Goal: Find contact information: Find contact information

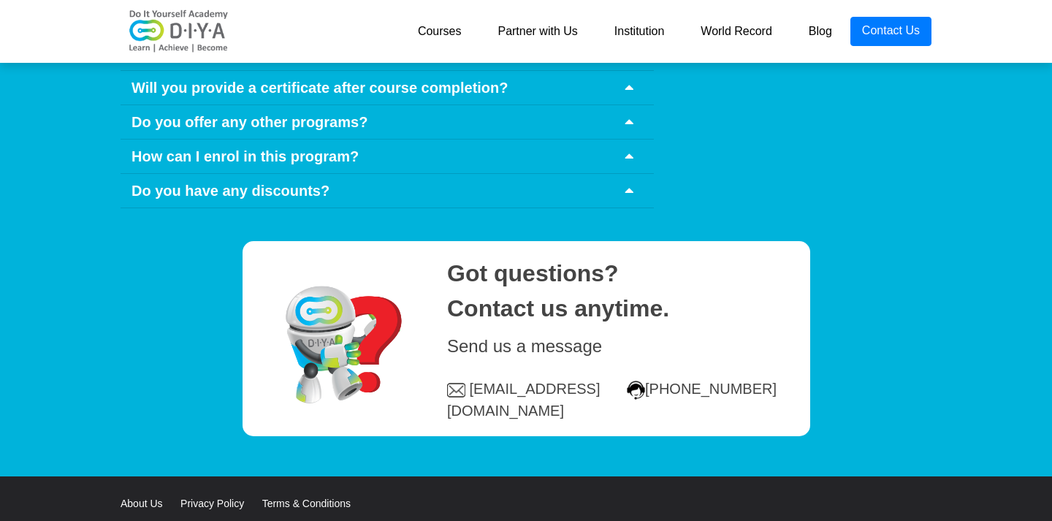
scroll to position [7189, 0]
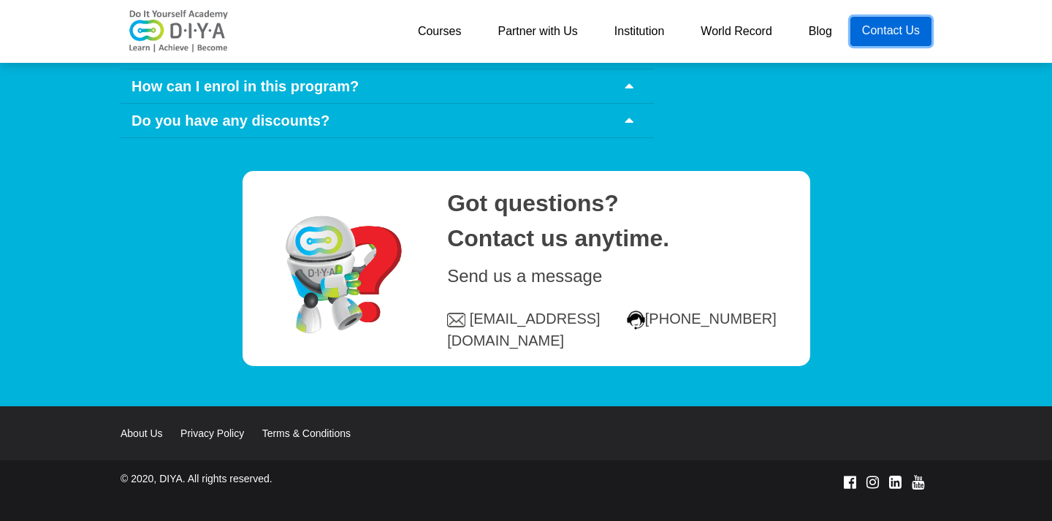
click at [875, 31] on link "Contact Us" at bounding box center [890, 31] width 81 height 29
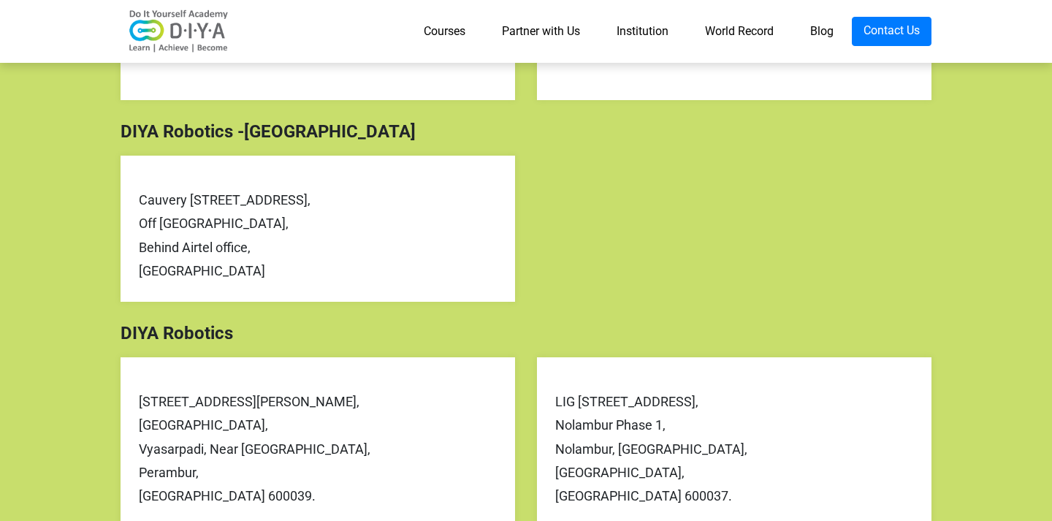
scroll to position [502, 0]
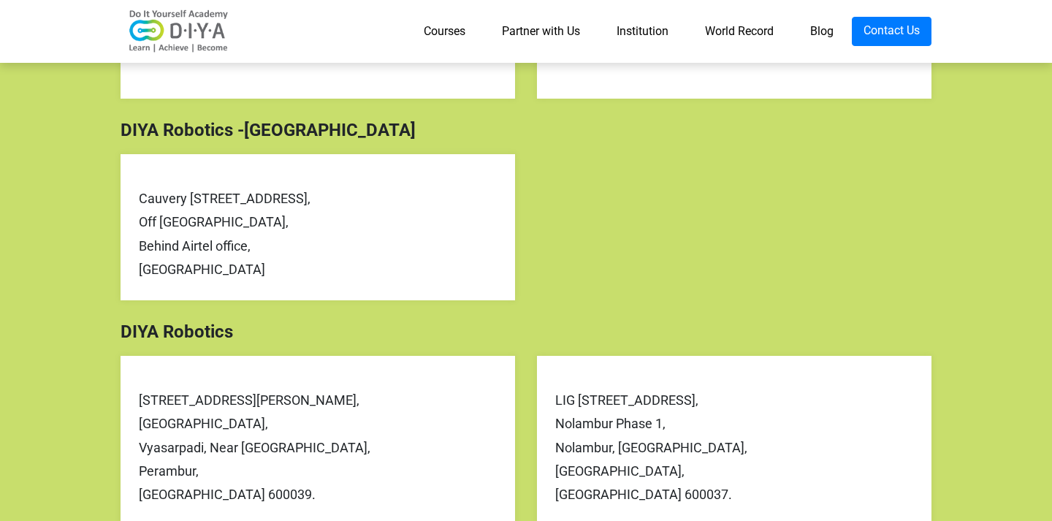
click at [378, 421] on div "[STREET_ADDRESS][PERSON_NAME]." at bounding box center [318, 448] width 358 height 118
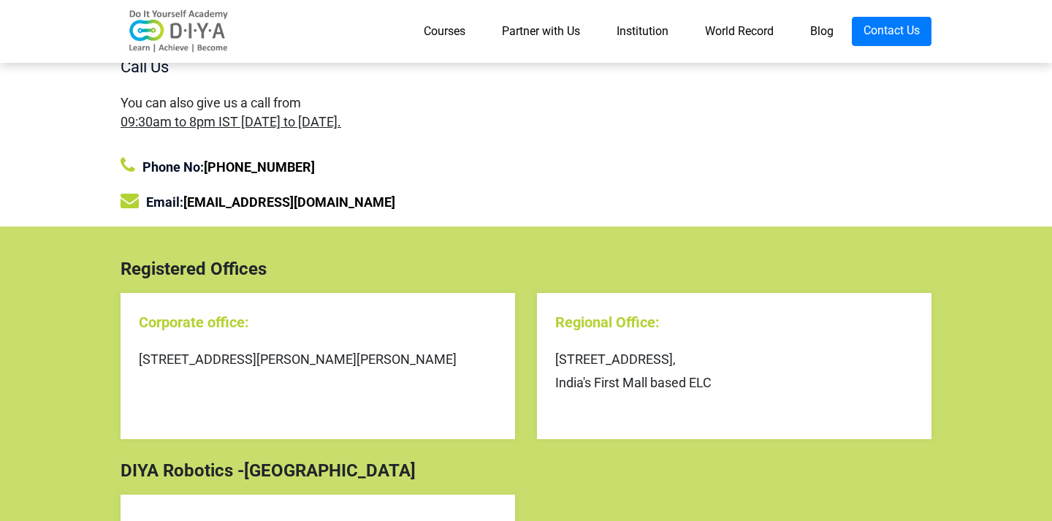
scroll to position [0, 0]
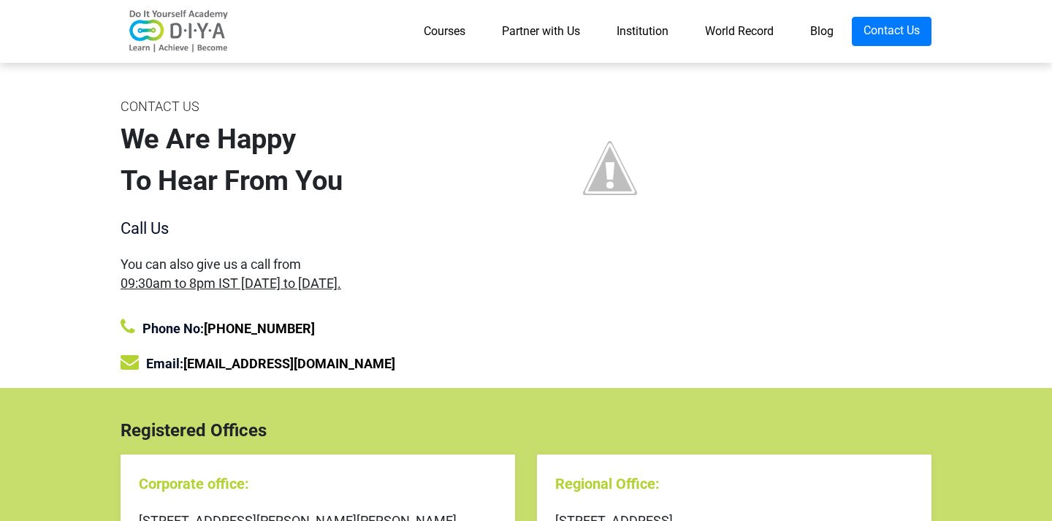
click at [533, 31] on link "Partner with Us" at bounding box center [541, 31] width 115 height 29
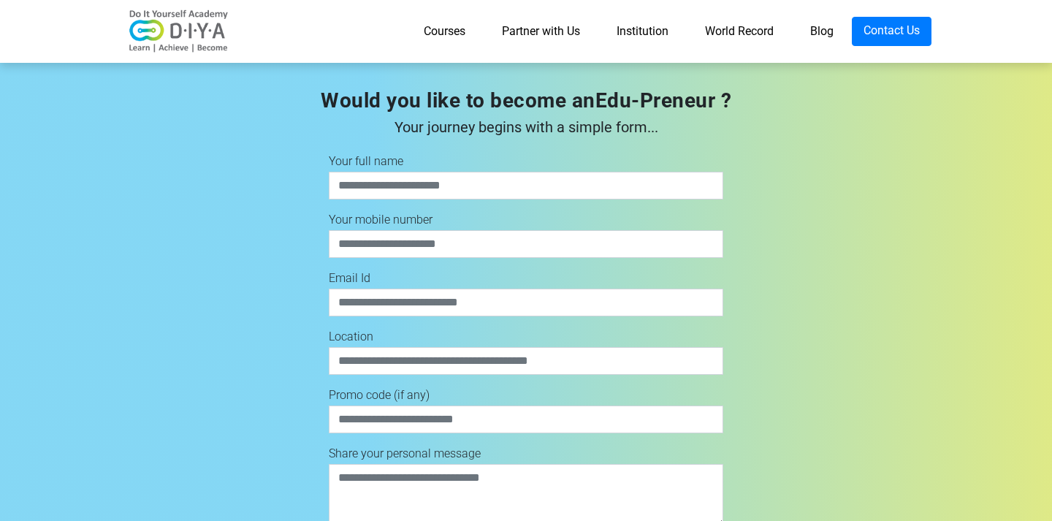
scroll to position [5365, 0]
